Goal: Find contact information: Obtain details needed to contact an individual or organization

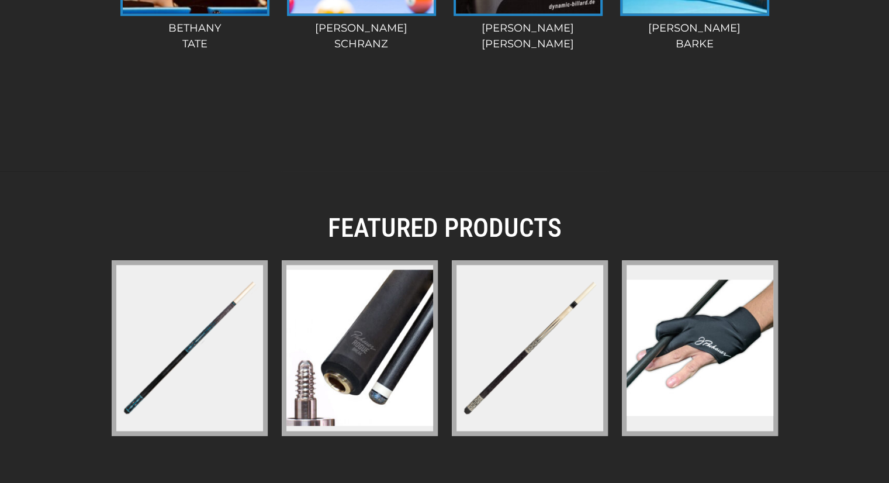
scroll to position [1798, 0]
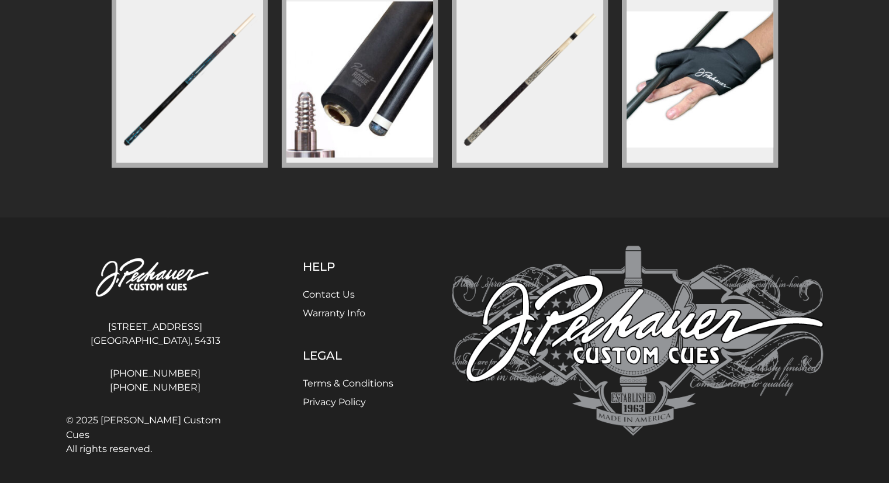
drag, startPoint x: 119, startPoint y: 336, endPoint x: 192, endPoint y: 334, distance: 73.7
click at [192, 334] on address "[STREET_ADDRESS] [GEOGRAPHIC_DATA], [GEOGRAPHIC_DATA], 54313" at bounding box center [155, 333] width 179 height 37
click at [223, 334] on address "[STREET_ADDRESS] [GEOGRAPHIC_DATA], [GEOGRAPHIC_DATA], 54313" at bounding box center [155, 333] width 179 height 37
drag, startPoint x: 110, startPoint y: 339, endPoint x: 199, endPoint y: 337, distance: 88.3
click at [199, 337] on address "[STREET_ADDRESS] [GEOGRAPHIC_DATA], [GEOGRAPHIC_DATA], 54313" at bounding box center [155, 333] width 179 height 37
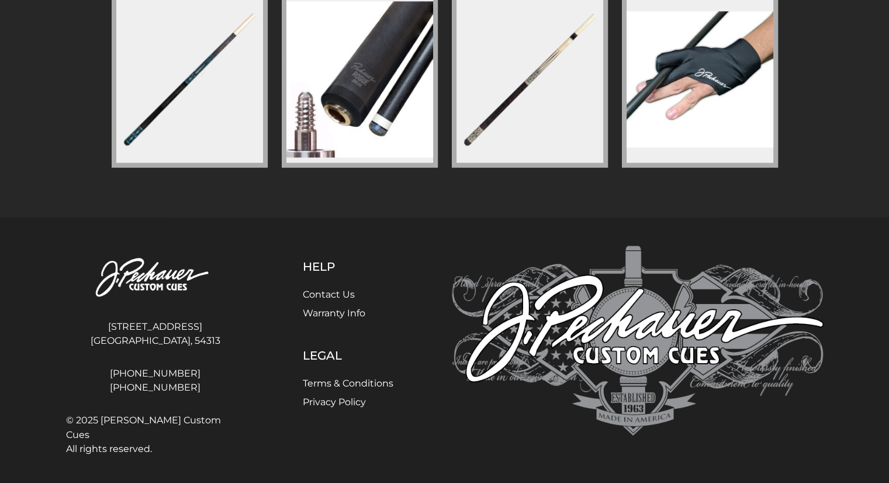
click at [234, 338] on address "[STREET_ADDRESS] [GEOGRAPHIC_DATA], [GEOGRAPHIC_DATA], 54313" at bounding box center [155, 333] width 179 height 37
drag, startPoint x: 221, startPoint y: 341, endPoint x: 115, endPoint y: 322, distance: 108.0
click at [115, 322] on address "[STREET_ADDRESS] [GEOGRAPHIC_DATA], [GEOGRAPHIC_DATA], 54313" at bounding box center [155, 333] width 179 height 37
click at [109, 339] on address "[STREET_ADDRESS] [GEOGRAPHIC_DATA], [GEOGRAPHIC_DATA], 54313" at bounding box center [155, 333] width 179 height 37
click at [158, 358] on div "[STREET_ADDRESS] [GEOGRAPHIC_DATA], [GEOGRAPHIC_DATA], 54313 [PHONE_NUMBER] [PH…" at bounding box center [155, 352] width 193 height 214
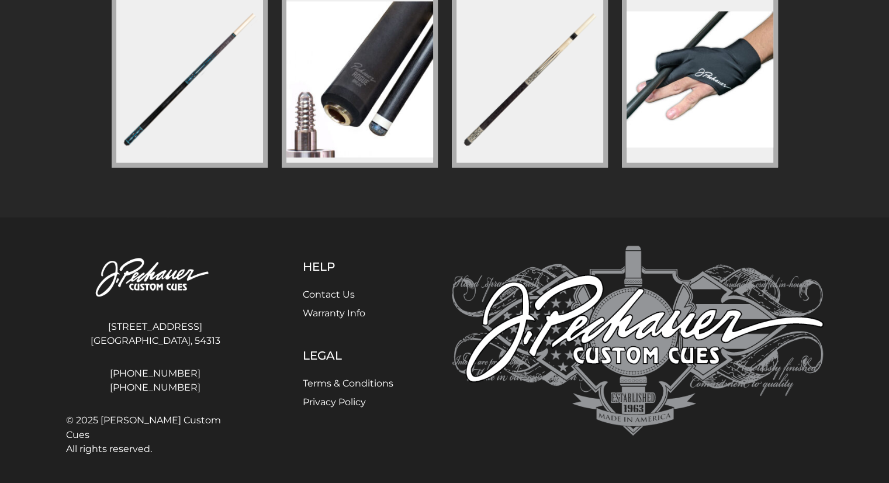
click at [207, 358] on div "[STREET_ADDRESS] [GEOGRAPHIC_DATA], [GEOGRAPHIC_DATA], 54313 [PHONE_NUMBER] [PH…" at bounding box center [155, 352] width 193 height 214
drag, startPoint x: 215, startPoint y: 340, endPoint x: 115, endPoint y: 320, distance: 102.4
click at [115, 320] on address "[STREET_ADDRESS] [GEOGRAPHIC_DATA], [GEOGRAPHIC_DATA], 54313" at bounding box center [155, 333] width 179 height 37
click at [112, 323] on address "[STREET_ADDRESS] [GEOGRAPHIC_DATA], [GEOGRAPHIC_DATA], 54313" at bounding box center [155, 333] width 179 height 37
click at [273, 300] on div "Help Contact Us Warranty Info Legal Terms & Conditions Privacy Policy" at bounding box center [348, 352] width 193 height 214
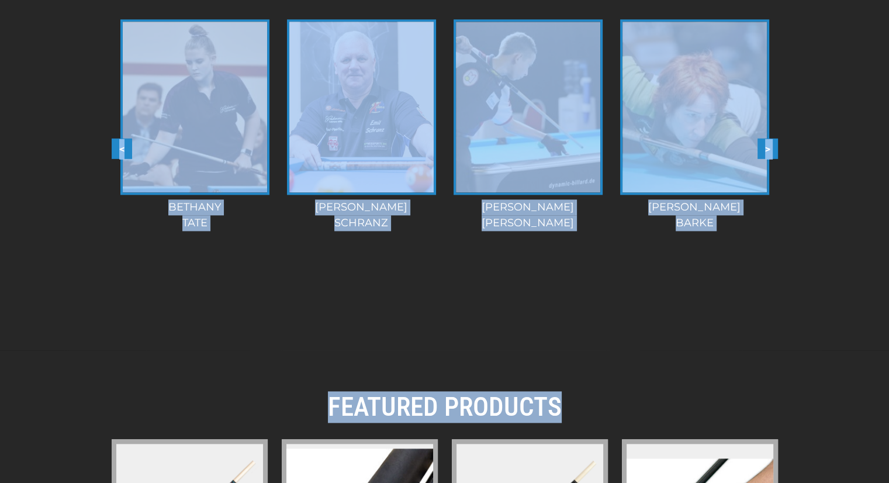
scroll to position [1351, 0]
drag, startPoint x: 27, startPoint y: 44, endPoint x: 835, endPoint y: 365, distance: 869.9
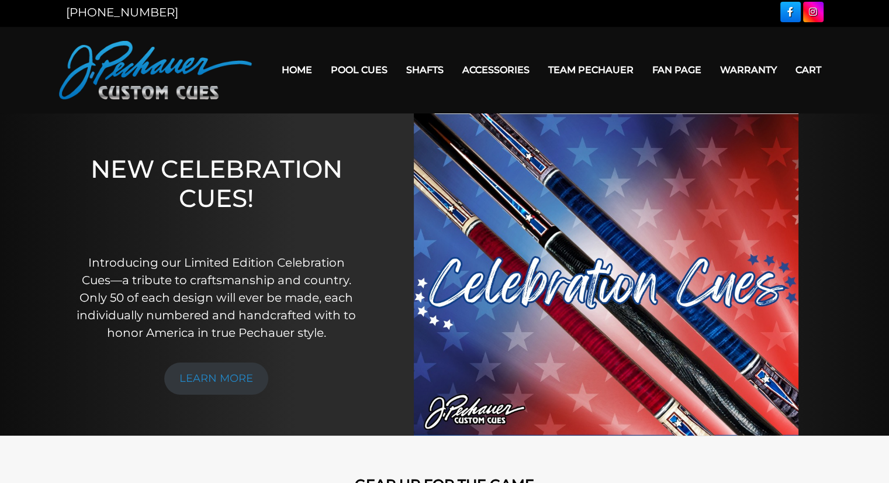
scroll to position [0, 0]
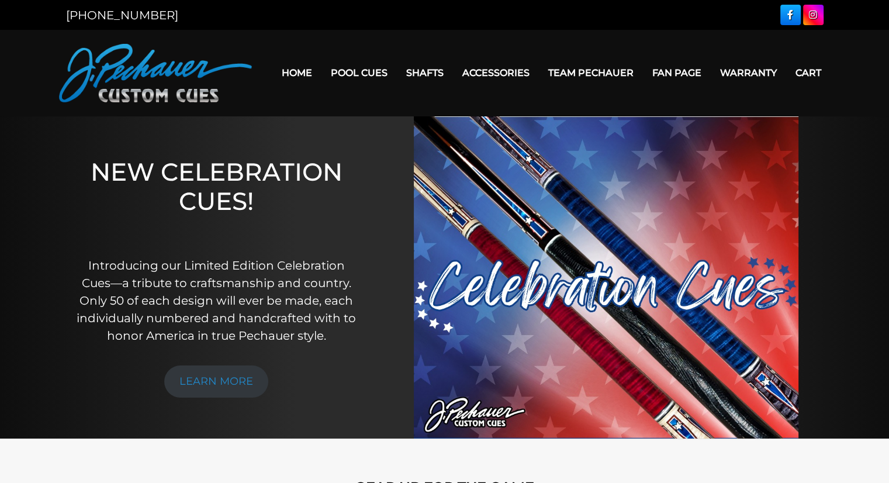
drag, startPoint x: 857, startPoint y: 255, endPoint x: 855, endPoint y: 243, distance: 12.3
click at [855, 249] on div "NEW CELEBRATION CUES! Introducing our Limited Edition Celebration Cues—a tribut…" at bounding box center [444, 277] width 889 height 323
click at [112, 58] on img at bounding box center [155, 73] width 193 height 58
